Goal: Information Seeking & Learning: Learn about a topic

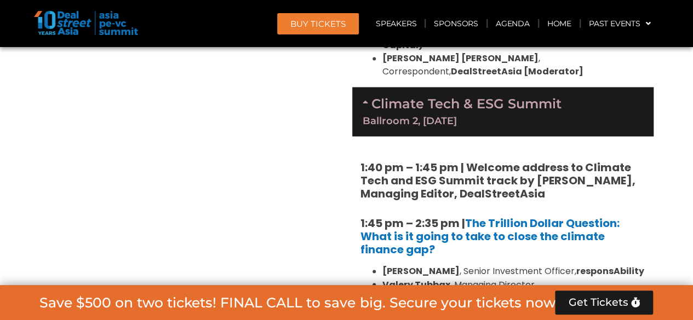
scroll to position [2834, 0]
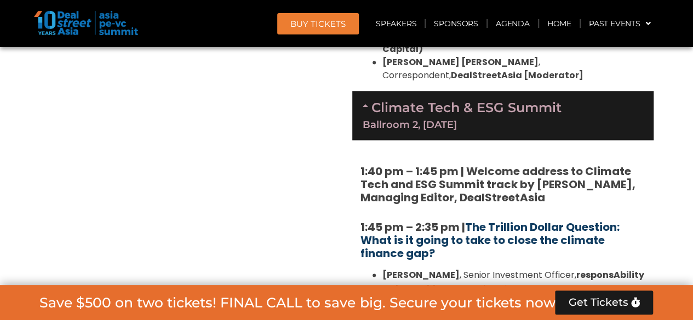
click at [538, 220] on link "The Trillion Dollar Question: What is it going to take to close the climate fin…" at bounding box center [489, 241] width 259 height 42
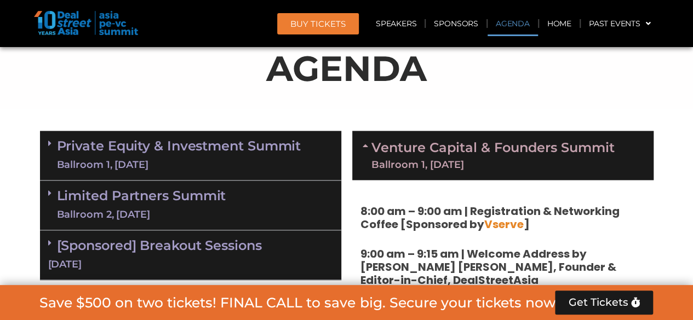
scroll to position [588, 0]
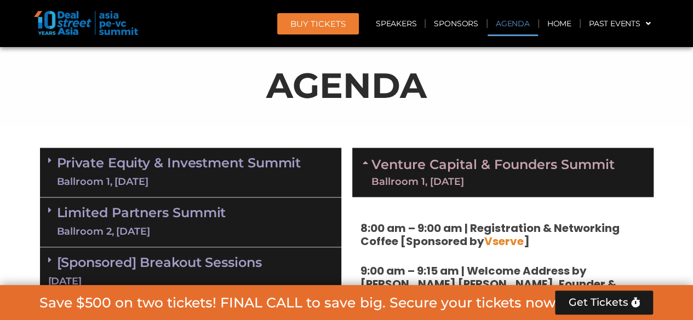
click at [106, 164] on link "Private Equity & Investment Summit Ballroom 1, [DATE]" at bounding box center [179, 172] width 244 height 33
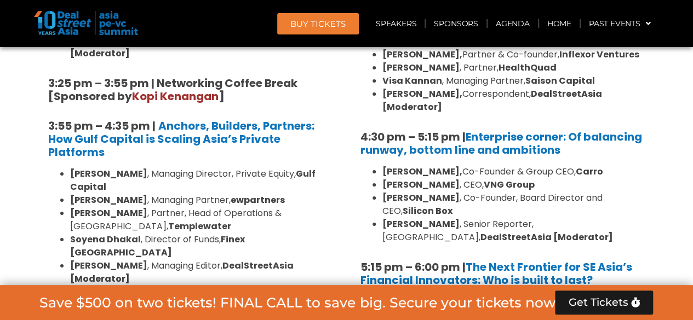
scroll to position [1903, 0]
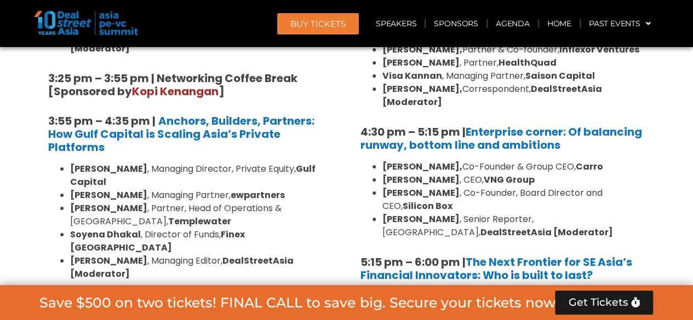
drag, startPoint x: 223, startPoint y: 181, endPoint x: 68, endPoint y: 159, distance: 156.5
drag, startPoint x: 141, startPoint y: 258, endPoint x: 66, endPoint y: 244, distance: 76.3
copy li "[PERSON_NAME] , Correspondent, DealStreetAsia [Moderator]"
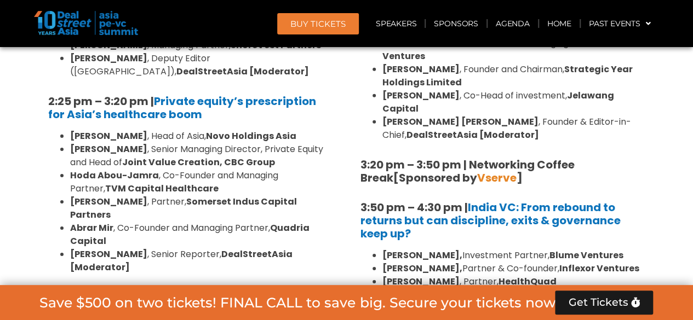
scroll to position [1629, 0]
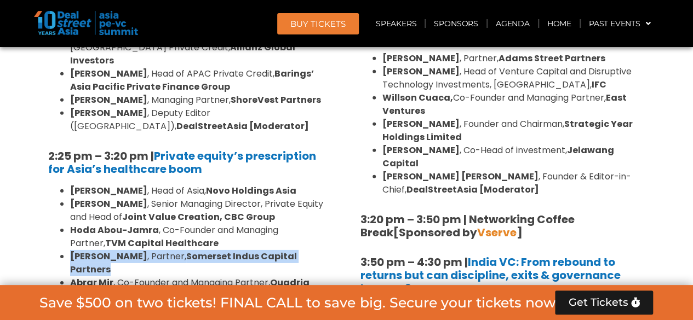
drag, startPoint x: 68, startPoint y: 136, endPoint x: 329, endPoint y: 140, distance: 261.3
click at [329, 185] on ul "[PERSON_NAME] , Head of Asia, Novo Holdings Asia [PERSON_NAME] , Senior Managin…" at bounding box center [190, 257] width 285 height 145
copy li "[PERSON_NAME] , Partner, [GEOGRAPHIC_DATA] Indus Capital Partners"
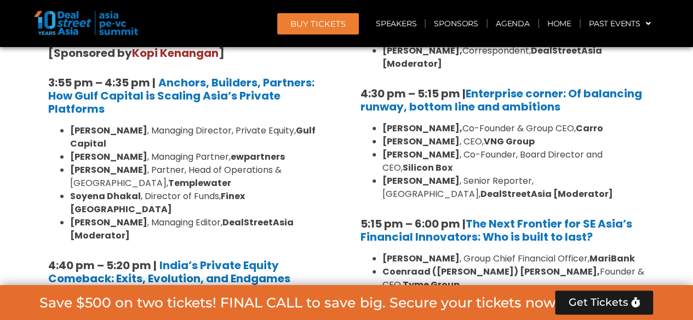
scroll to position [1957, 0]
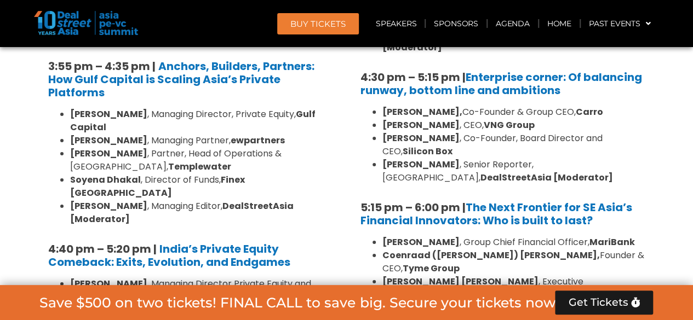
drag, startPoint x: 70, startPoint y: 163, endPoint x: 128, endPoint y: 180, distance: 61.2
copy li "[PERSON_NAME] , Partner and General Counsel, Synergy Capital"
drag, startPoint x: 72, startPoint y: 138, endPoint x: 126, endPoint y: 151, distance: 55.1
click at [126, 304] on li "[PERSON_NAME] , Partner, CEO & Founder, Foundation Private Equity" at bounding box center [201, 317] width 263 height 26
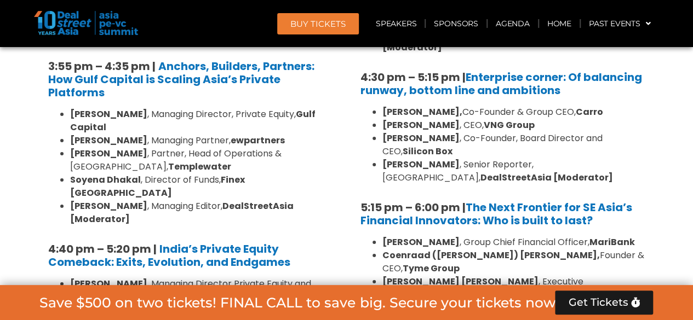
click at [134, 304] on li "[PERSON_NAME] , Partner, CEO & Founder, Foundation Private Equity" at bounding box center [201, 317] width 263 height 26
drag, startPoint x: 134, startPoint y: 151, endPoint x: 75, endPoint y: 139, distance: 60.4
click at [75, 304] on li "[PERSON_NAME] , Partner, CEO & Founder, Foundation Private Equity" at bounding box center [201, 317] width 263 height 26
copy ul "[PERSON_NAME] , Partner, CEO & Founder, Foundation Private Equity"
drag, startPoint x: 71, startPoint y: 111, endPoint x: 225, endPoint y: 122, distance: 154.4
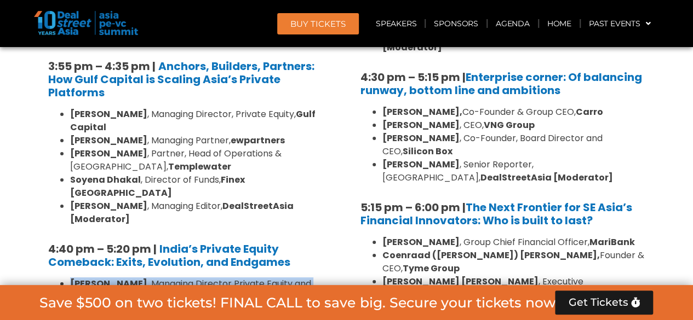
click at [225, 278] on li "[PERSON_NAME] , Managing Director Private Equity and Head of Impact, Everstone …" at bounding box center [201, 291] width 263 height 26
copy li "[PERSON_NAME] , Managing Director Private Equity and Head of Impact, Everstone …"
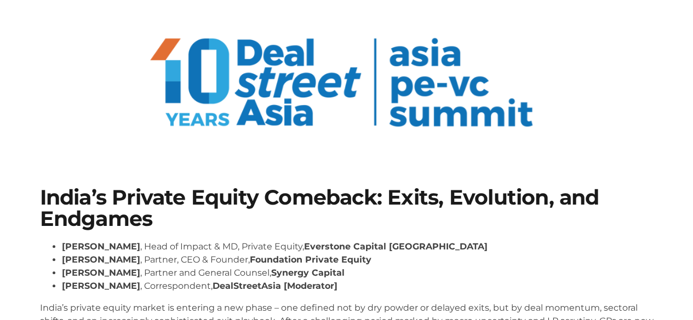
scroll to position [110, 0]
